Goal: Information Seeking & Learning: Learn about a topic

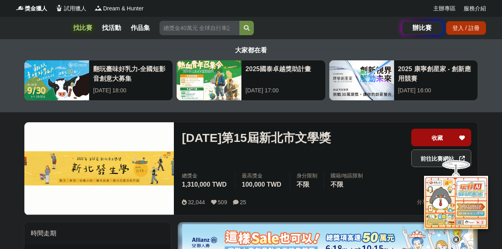
click at [76, 24] on link "找比賽" at bounding box center [83, 27] width 26 height 11
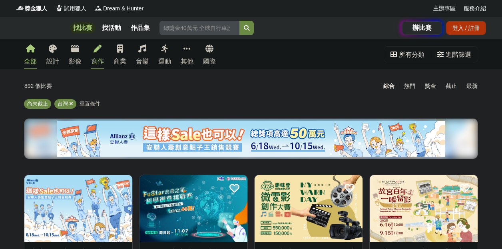
click at [104, 57] on div "寫作" at bounding box center [97, 62] width 13 height 10
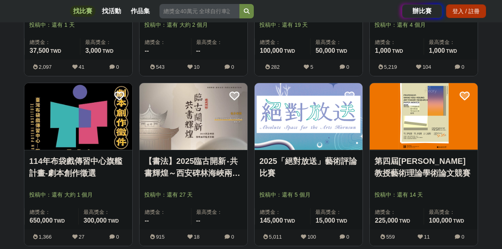
scroll to position [599, 0]
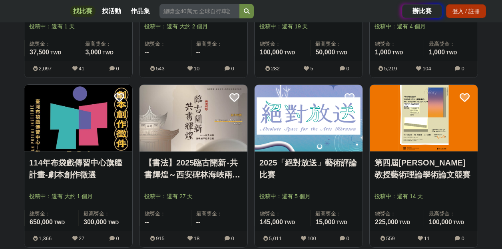
click at [180, 127] on img at bounding box center [193, 118] width 108 height 67
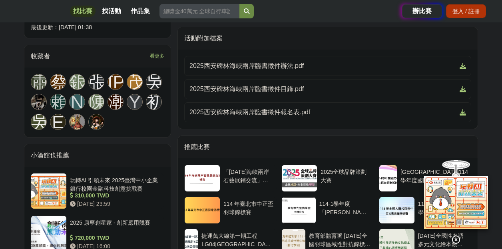
scroll to position [466, 0]
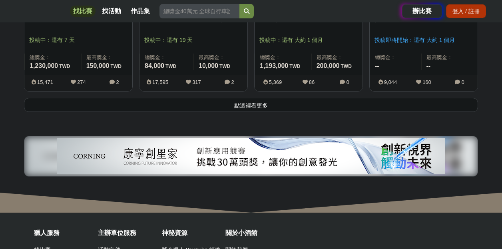
scroll to position [1065, 0]
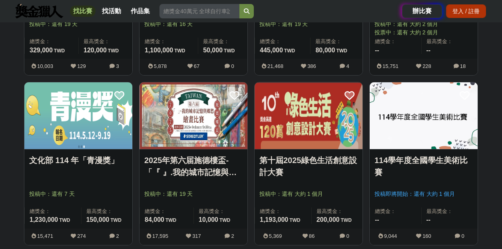
scroll to position [938, 0]
